Goal: Transaction & Acquisition: Purchase product/service

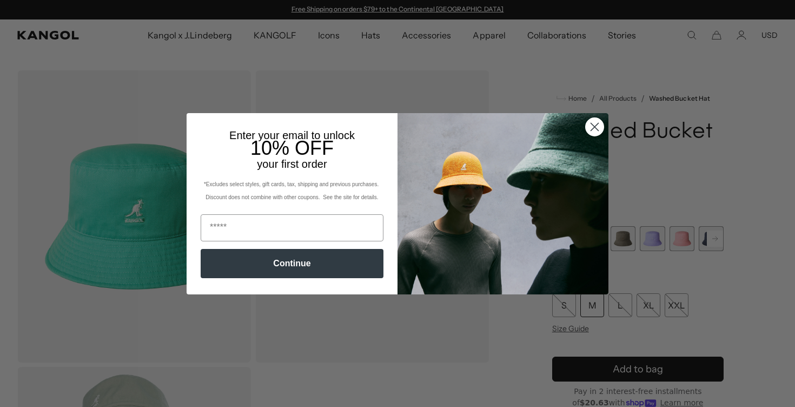
click at [596, 125] on circle "Close dialog" at bounding box center [595, 126] width 18 height 18
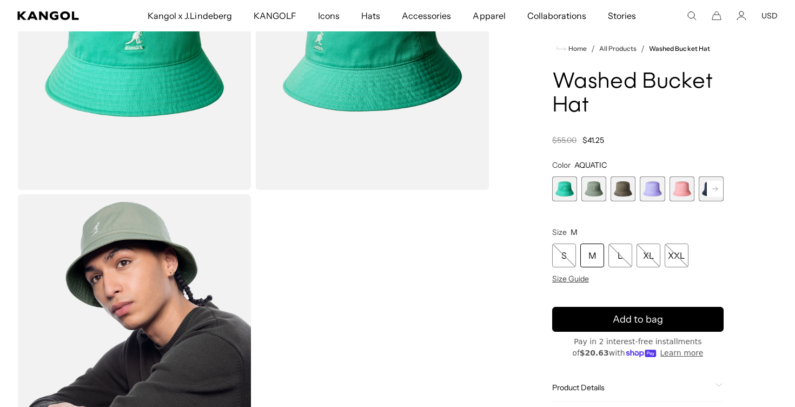
scroll to position [161, 0]
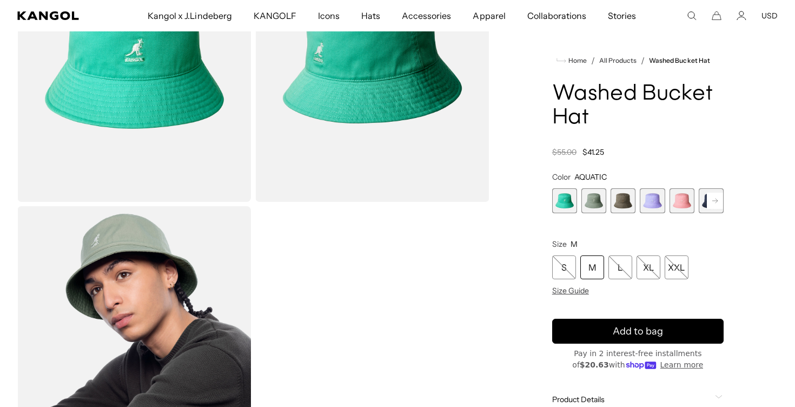
click at [594, 199] on span "2 of 13" at bounding box center [594, 200] width 25 height 25
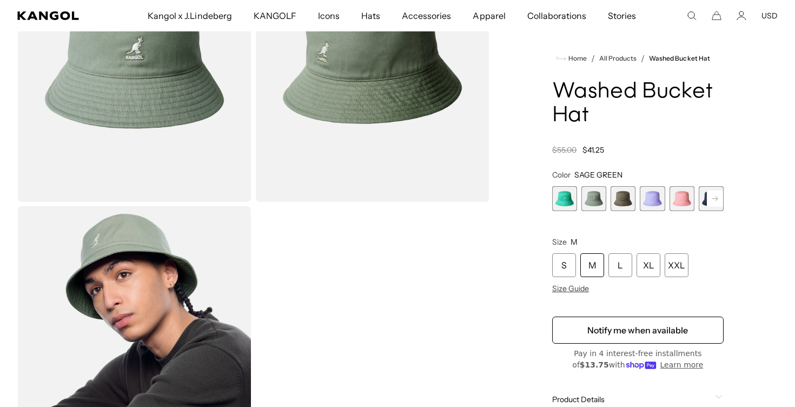
click at [716, 198] on rect at bounding box center [715, 198] width 16 height 16
click at [700, 203] on span "7 of 13" at bounding box center [711, 198] width 25 height 25
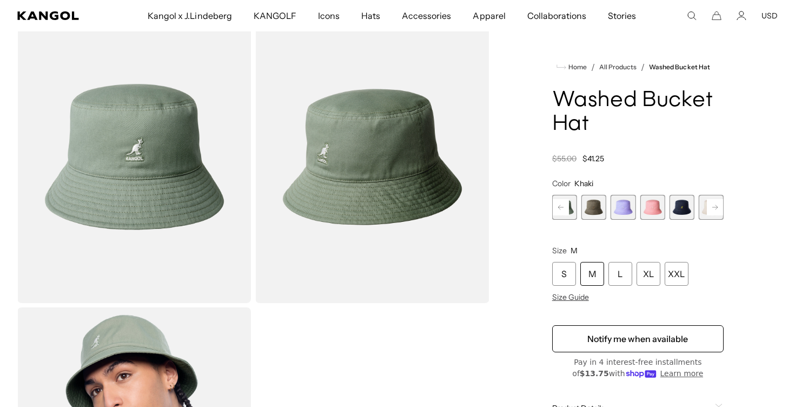
scroll to position [0, 223]
click at [701, 206] on span "7 of 13" at bounding box center [711, 207] width 25 height 25
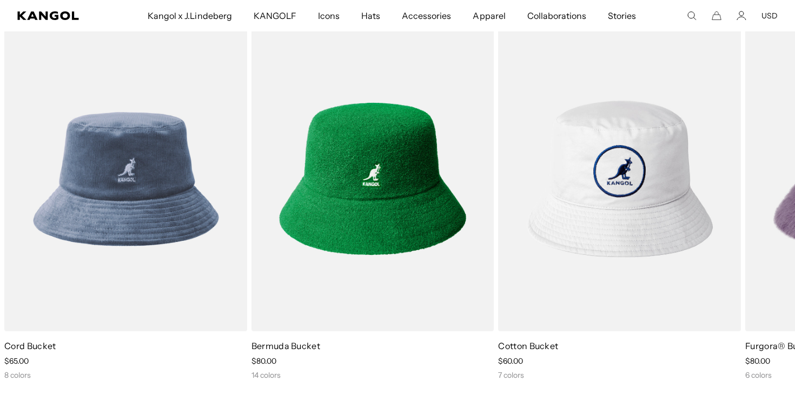
scroll to position [0, 0]
click at [768, 210] on icon at bounding box center [769, 211] width 17 height 17
